Goal: Information Seeking & Learning: Learn about a topic

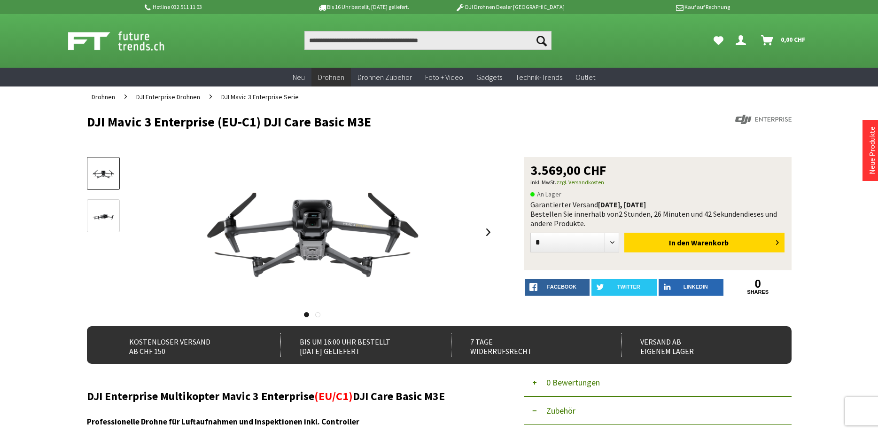
click at [263, 95] on span "DJI Mavic 3 Enterprise Serie" at bounding box center [259, 97] width 77 height 8
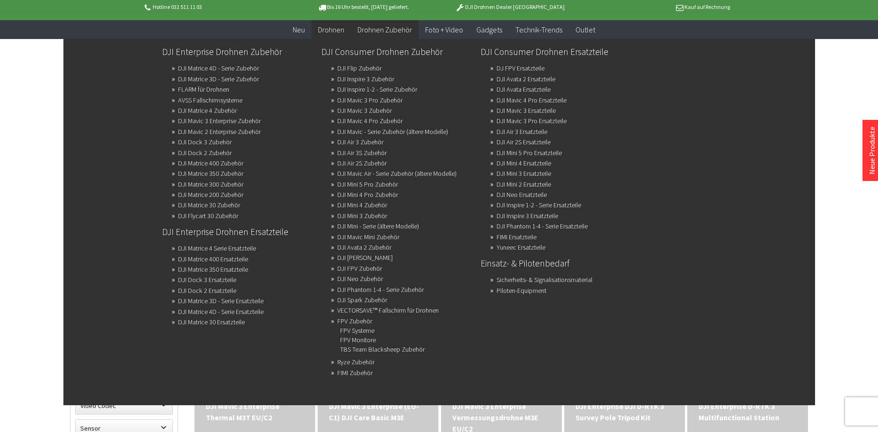
scroll to position [48, 0]
click at [247, 121] on link "DJI Mavic 3 Enterprise Zubehör" at bounding box center [219, 120] width 83 height 13
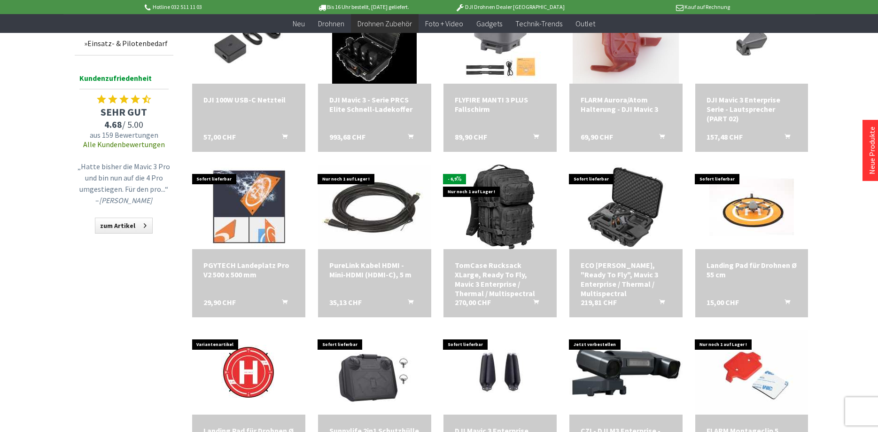
scroll to position [527, 0]
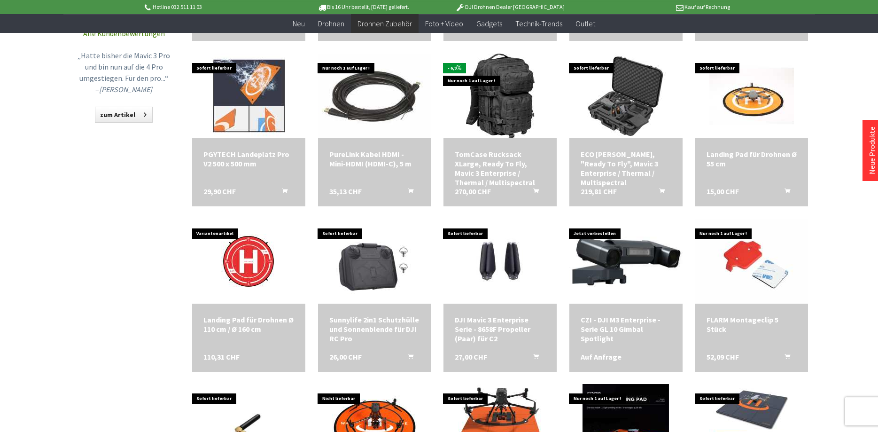
scroll to position [671, 0]
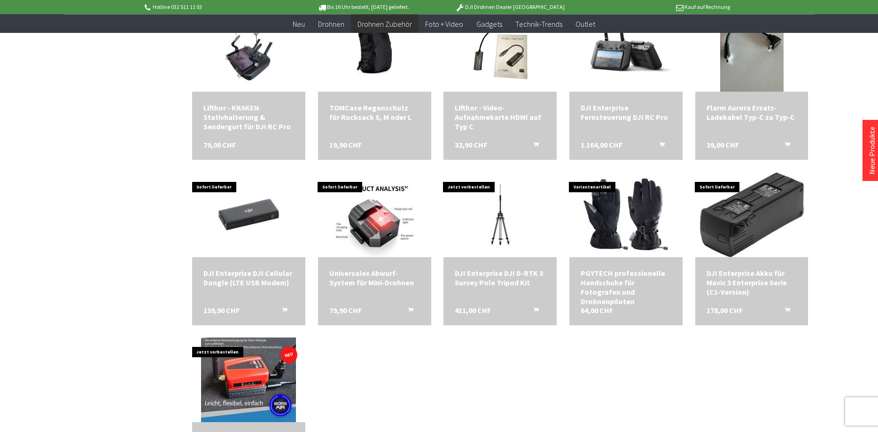
scroll to position [1246, 0]
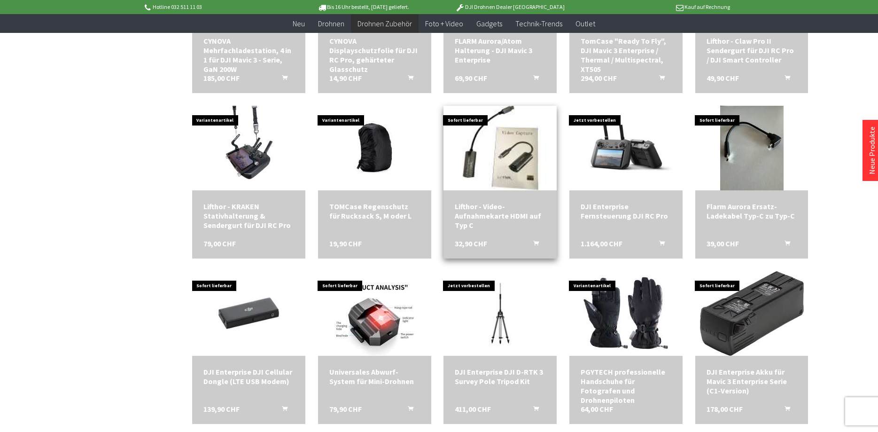
click at [510, 152] on img at bounding box center [500, 148] width 118 height 118
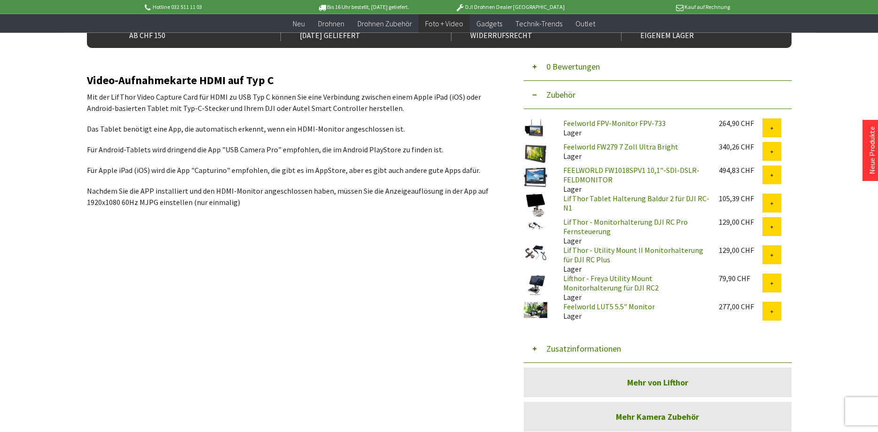
scroll to position [335, 0]
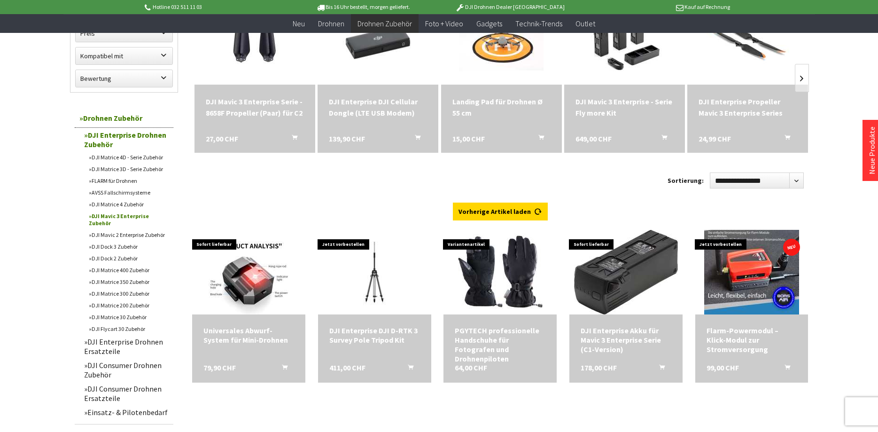
scroll to position [176, 0]
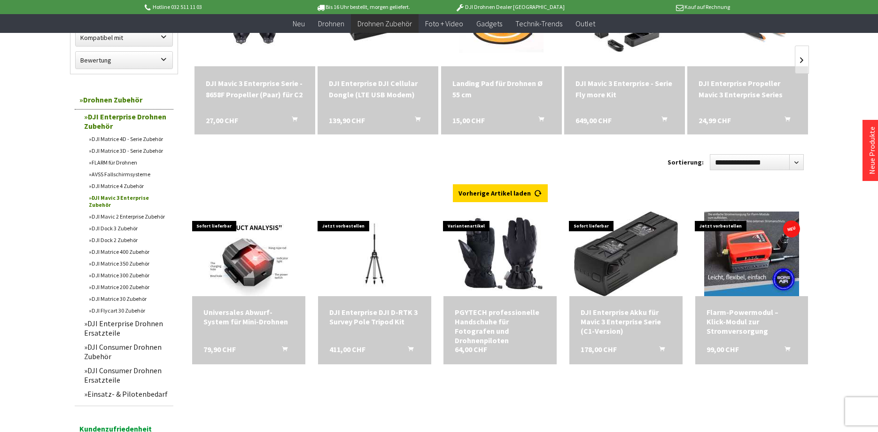
click at [117, 197] on link "DJI Mavic 3 Enterprise Zubehör" at bounding box center [128, 201] width 89 height 19
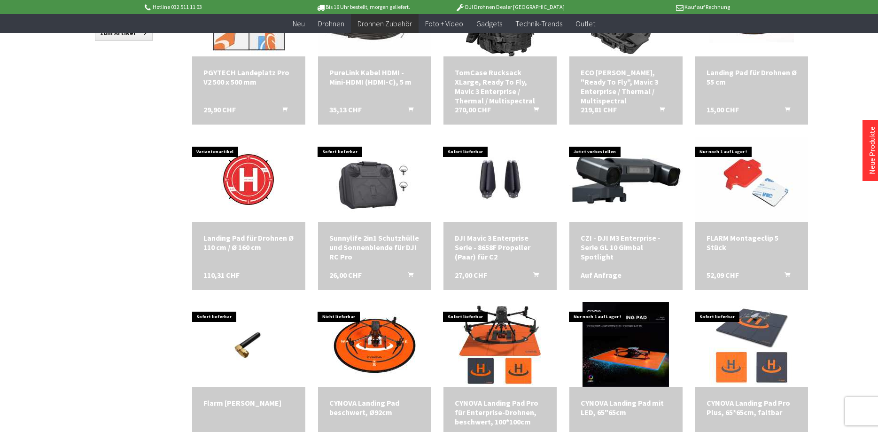
scroll to position [1102, 0]
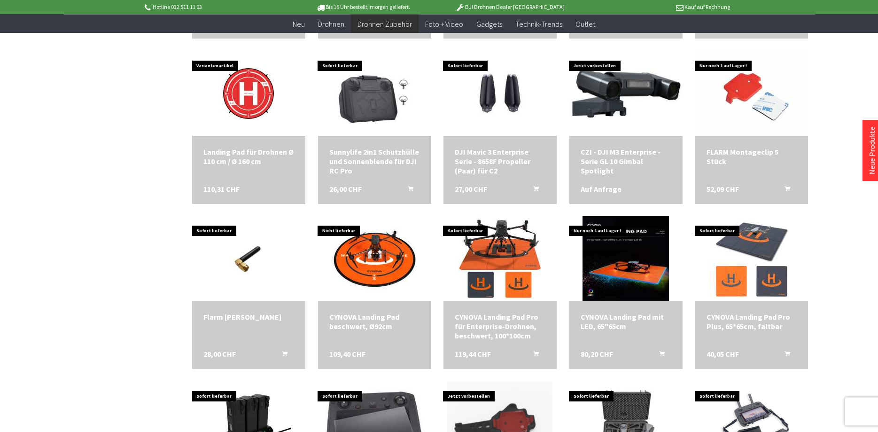
scroll to position [767, 0]
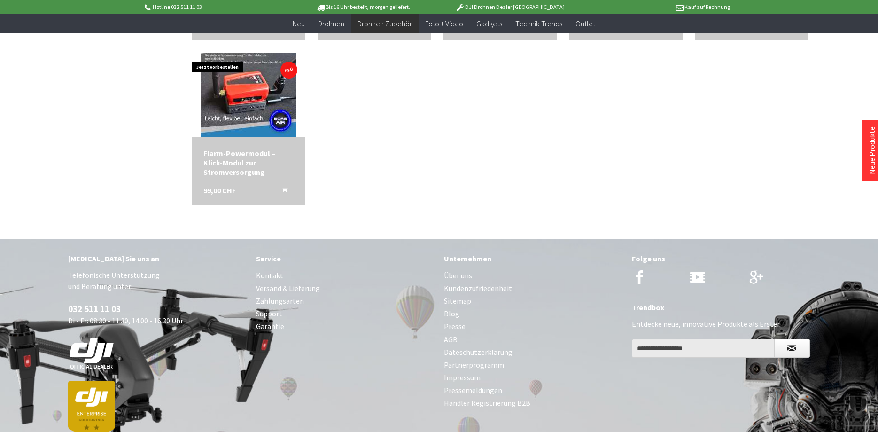
scroll to position [1389, 0]
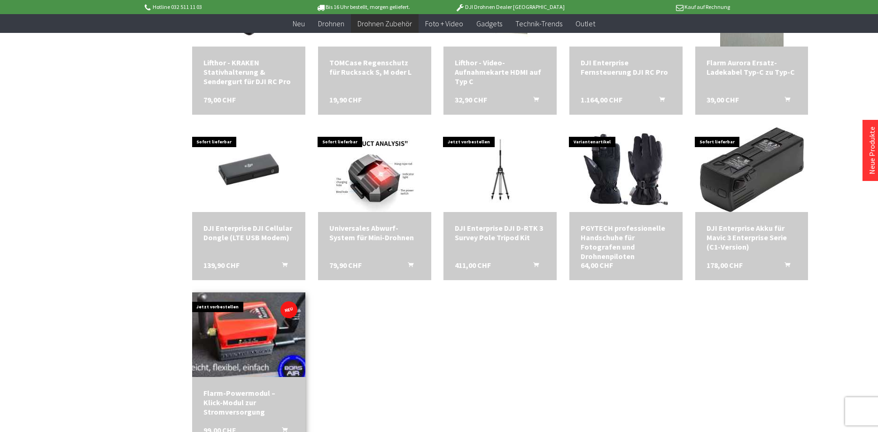
click at [238, 340] on img at bounding box center [248, 334] width 133 height 118
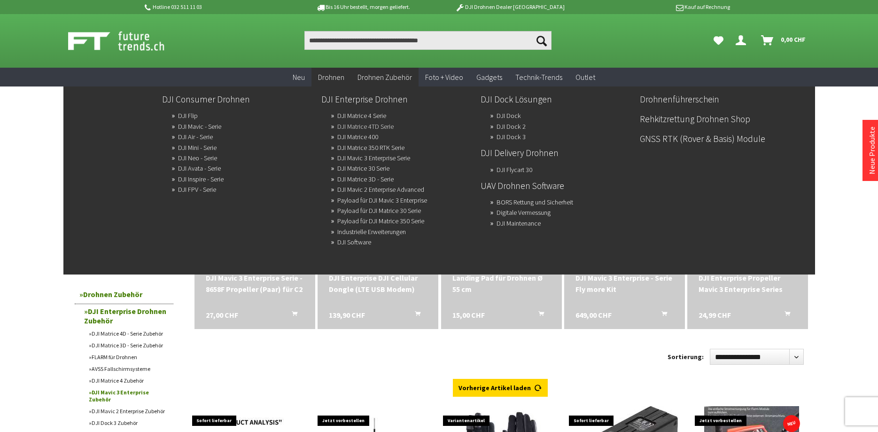
click at [383, 124] on link "DJI Matrice 4TD Serie" at bounding box center [365, 126] width 56 height 13
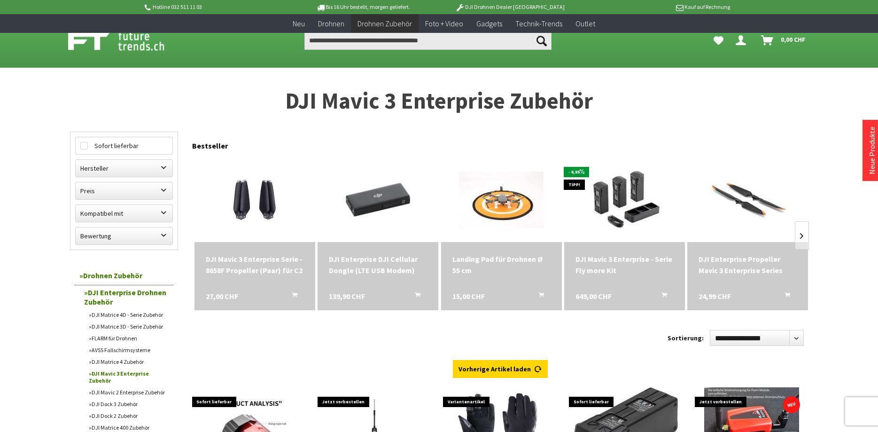
scroll to position [646, 0]
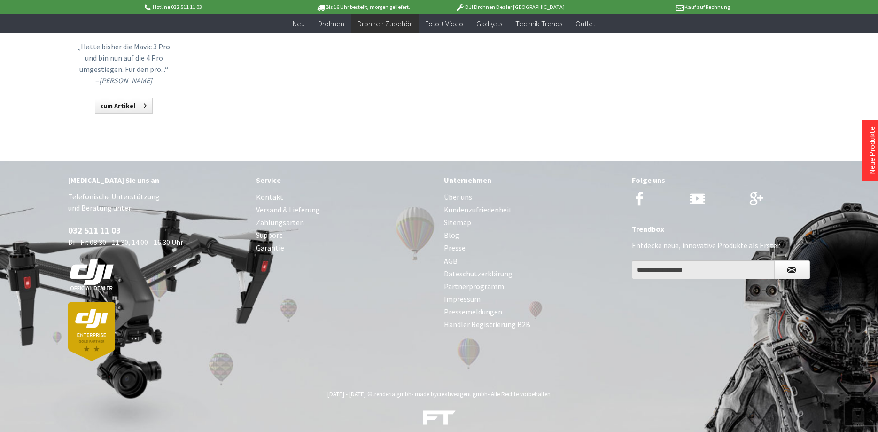
scroll to position [655, 0]
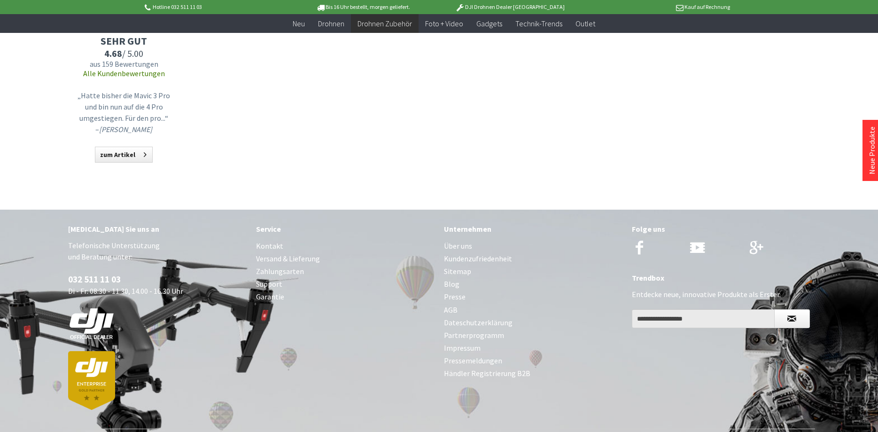
scroll to position [308, 0]
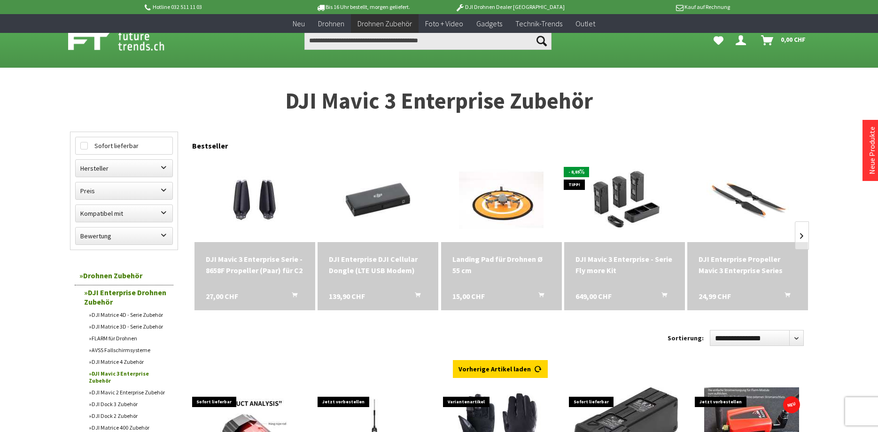
scroll to position [653, 0]
